Goal: Communication & Community: Participate in discussion

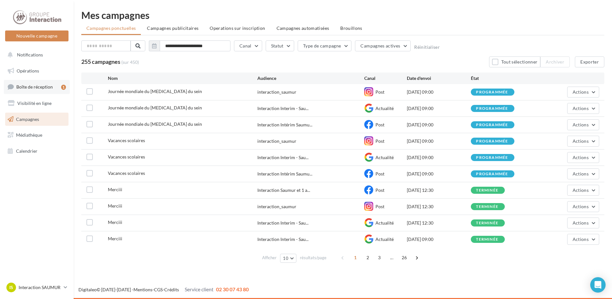
click at [45, 89] on span "Boîte de réception" at bounding box center [34, 86] width 37 height 5
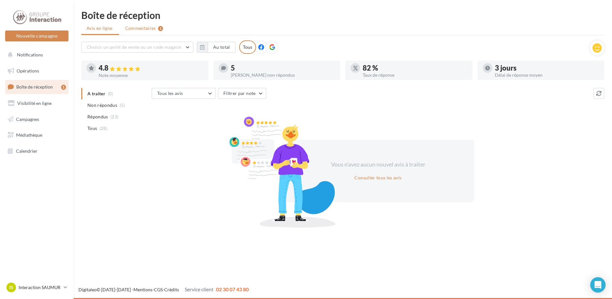
click at [136, 27] on span "Commentaires" at bounding box center [140, 28] width 31 height 6
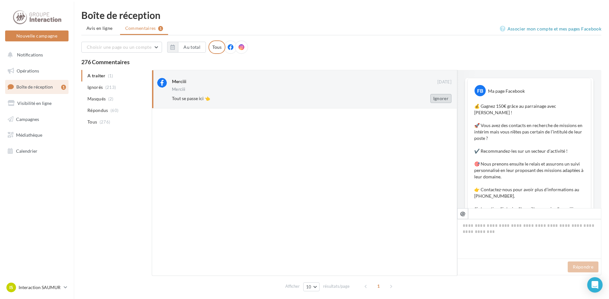
click at [445, 98] on button "Ignorer" at bounding box center [441, 98] width 21 height 9
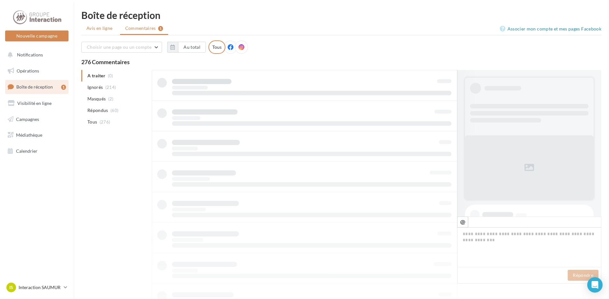
click at [92, 31] on span "Avis en ligne" at bounding box center [99, 28] width 26 height 6
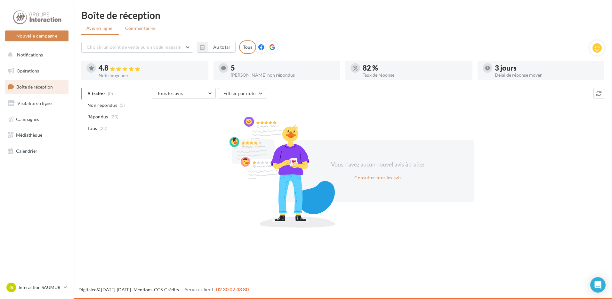
click at [146, 28] on span "Commentaires" at bounding box center [140, 27] width 31 height 5
